Goal: Find specific page/section: Find specific page/section

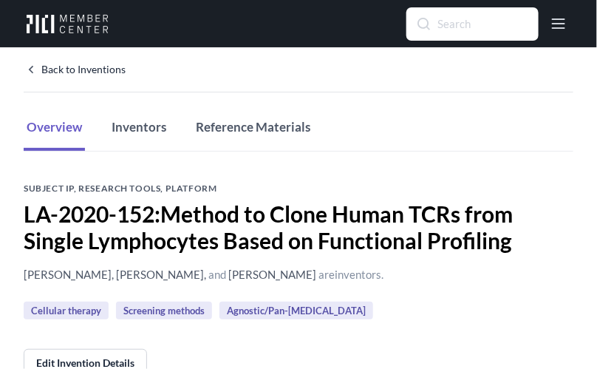
click at [453, 24] on input "Search" at bounding box center [472, 24] width 131 height 32
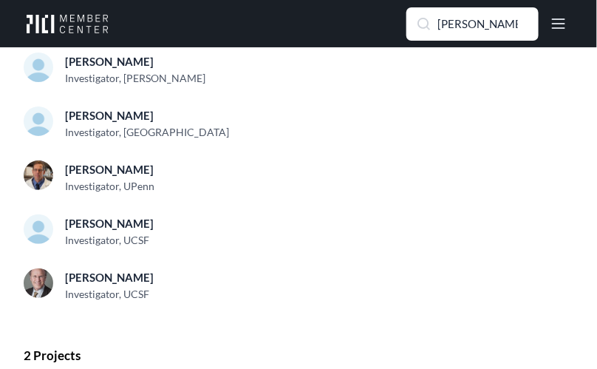
scroll to position [268, 0]
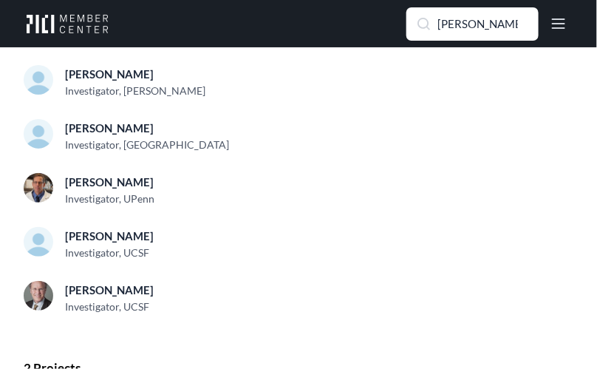
drag, startPoint x: 487, startPoint y: 24, endPoint x: 376, endPoint y: 54, distance: 114.7
click at [376, 54] on div "Members 58 Projects Resources 1 Research 15 Inventions Search [PERSON_NAME] to …" at bounding box center [298, 184] width 597 height 369
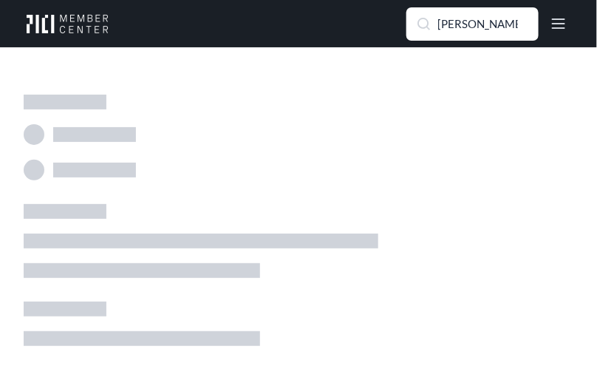
scroll to position [16, 0]
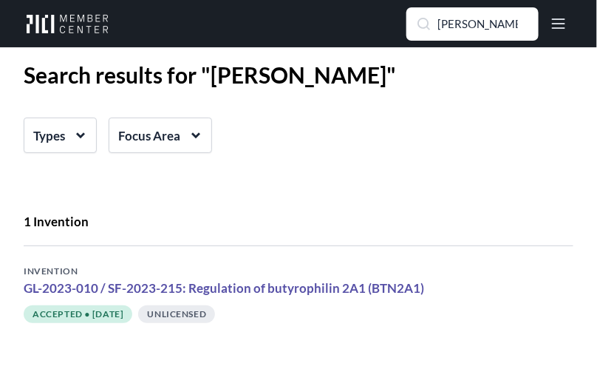
drag, startPoint x: 462, startPoint y: 24, endPoint x: 408, endPoint y: 30, distance: 54.2
click at [408, 30] on input "[PERSON_NAME]" at bounding box center [472, 24] width 131 height 32
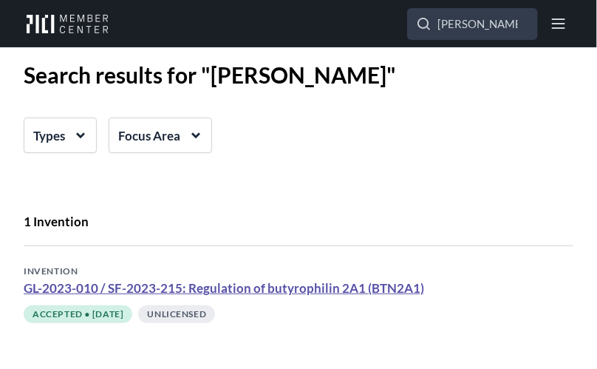
click at [264, 282] on link "GL-2023-010 / SF-2023-215: Regulation of butyrophilin 2A1 (BTN2A1)" at bounding box center [224, 288] width 400 height 16
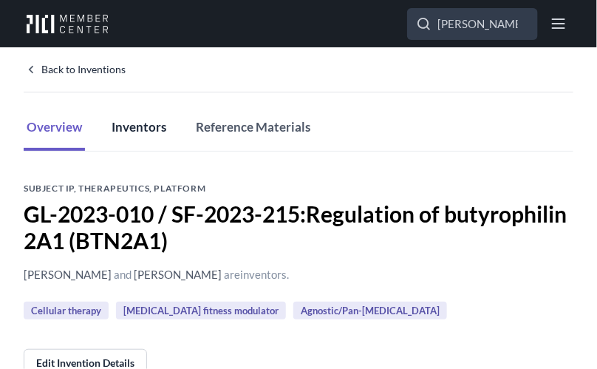
click at [137, 115] on button "Inventors" at bounding box center [139, 128] width 61 height 45
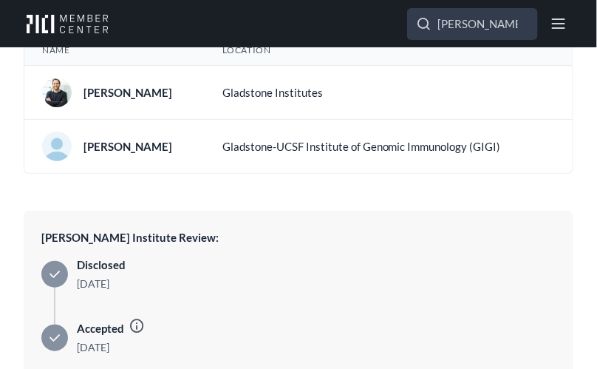
scroll to position [307, 0]
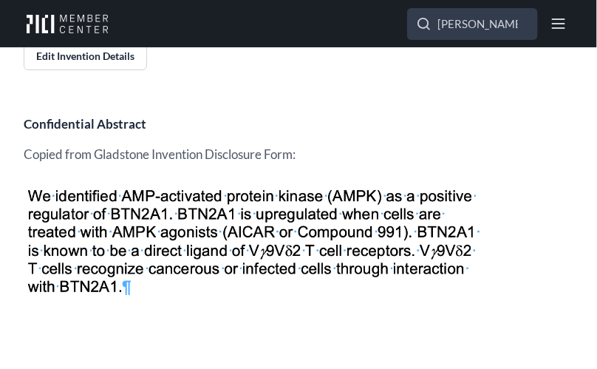
scroll to position [633, 0]
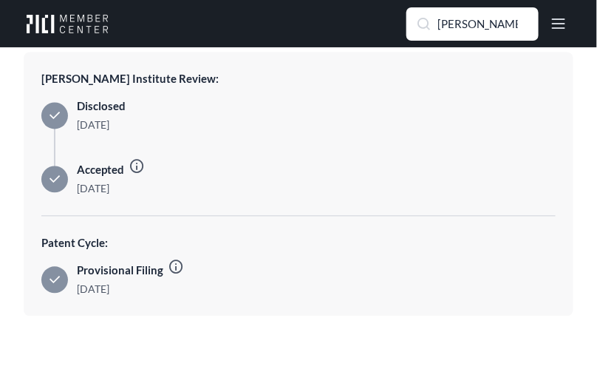
type input "[PERSON_NAME]"
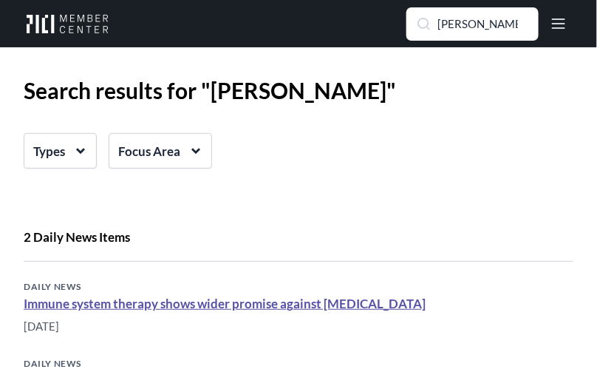
scroll to position [89, 0]
